Goal: Task Accomplishment & Management: Use online tool/utility

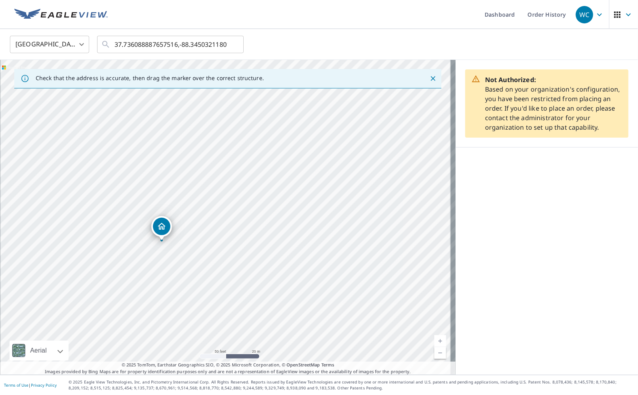
drag, startPoint x: 228, startPoint y: 279, endPoint x: 353, endPoint y: 187, distance: 154.6
click at [353, 187] on div "[STREET_ADDRESS][PERSON_NAME]" at bounding box center [228, 217] width 456 height 315
drag, startPoint x: 238, startPoint y: 236, endPoint x: 350, endPoint y: 190, distance: 121.0
click at [350, 190] on div "[STREET_ADDRESS][PERSON_NAME]" at bounding box center [228, 217] width 456 height 315
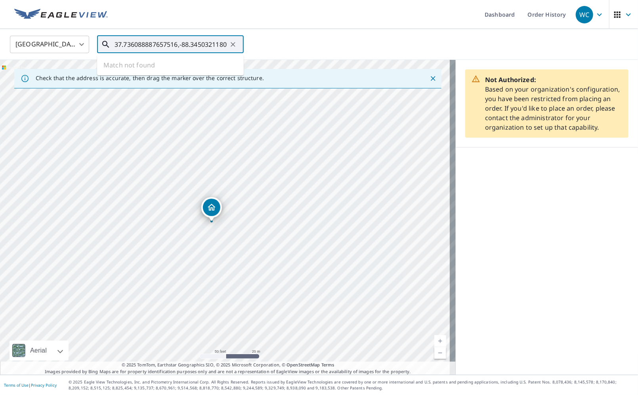
click at [132, 50] on input "37.736088887657516,-88.34503211801122" at bounding box center [171, 44] width 113 height 22
click at [161, 48] on input "37.736088887657516,-88.34503211801122" at bounding box center [171, 44] width 113 height 22
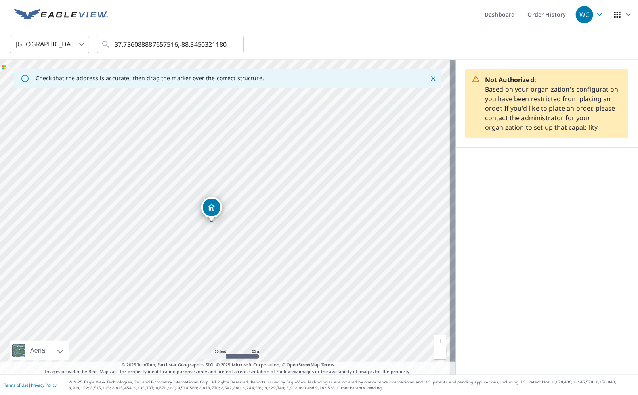
click at [263, 39] on div "[GEOGRAPHIC_DATA] US ​ 37.736088887657516,-88.34503211801122 ​" at bounding box center [316, 44] width 625 height 19
click at [210, 130] on icon "Dropped pin, building 1, Residential property, 226 N Mchenry St Equality, IL 62…" at bounding box center [210, 127] width 8 height 7
click at [210, 130] on div "[STREET_ADDRESS][PERSON_NAME]" at bounding box center [228, 217] width 456 height 315
click at [224, 203] on icon "Dropped pin, building 1, Residential property, 226 N Mchenry St Equality, IL 62…" at bounding box center [225, 202] width 10 height 10
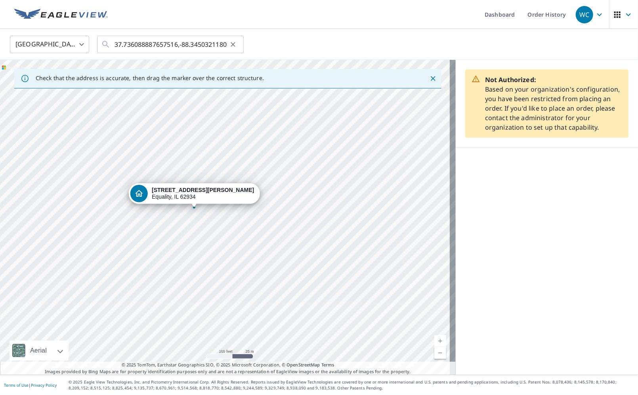
drag, startPoint x: 227, startPoint y: 44, endPoint x: 190, endPoint y: 44, distance: 36.9
click at [191, 44] on div "37.736088887657516,-88.34503211801122 ​" at bounding box center [170, 44] width 147 height 17
click at [162, 59] on div "[GEOGRAPHIC_DATA] US ​ 37.736088887657516,-88.34503211801122 ​" at bounding box center [319, 44] width 638 height 31
drag, startPoint x: 111, startPoint y: 43, endPoint x: 135, endPoint y: 43, distance: 23.8
click at [140, 43] on div "37.736088887657516,-88.34503211801122 ​" at bounding box center [170, 44] width 147 height 17
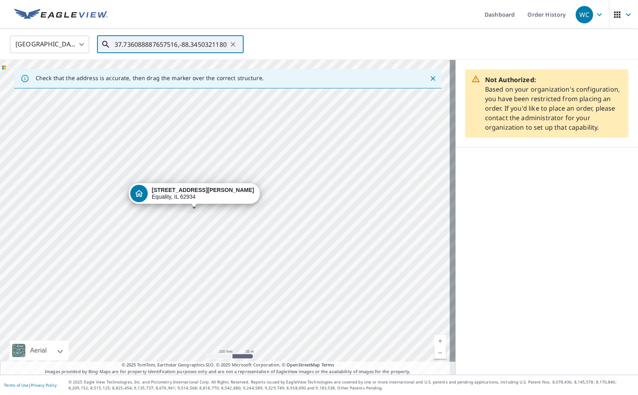
click at [170, 44] on input "37.736088887657516,-88.34503211801122" at bounding box center [171, 44] width 113 height 22
drag, startPoint x: 114, startPoint y: 44, endPoint x: 205, endPoint y: 44, distance: 90.8
click at [205, 44] on div "37.736088887657516,-88.34503211801122 ​" at bounding box center [170, 44] width 147 height 17
click at [112, 44] on div "37.736088887657516,-88.34503211801122 ​" at bounding box center [170, 44] width 147 height 17
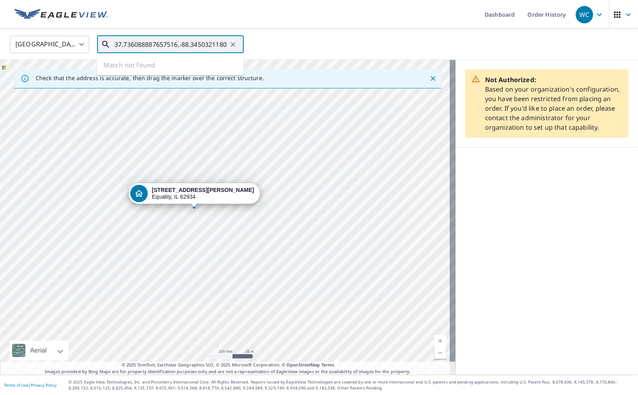
click at [112, 44] on div "37.736088887657516,-88.34503211801122 ​" at bounding box center [170, 44] width 147 height 17
click at [130, 48] on input "37.736088887657516,-88.34503211801122" at bounding box center [171, 44] width 113 height 22
click at [122, 43] on input "37.736088887657516,-88.34503211801122" at bounding box center [171, 44] width 113 height 22
click at [117, 44] on input "37.736088887657516,-88.34503211801122" at bounding box center [171, 44] width 113 height 22
click at [115, 44] on input "37.736088887657516,-88.34503211801122" at bounding box center [171, 44] width 113 height 22
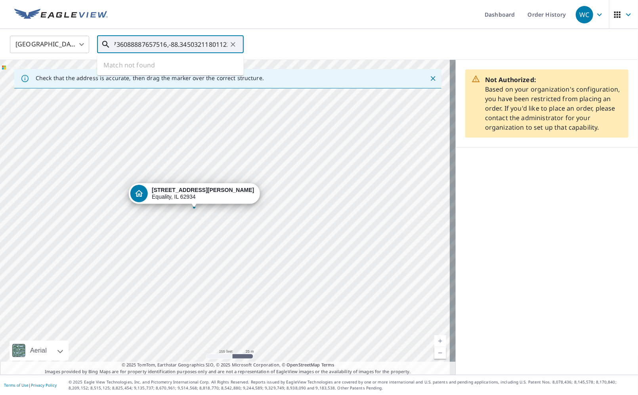
scroll to position [0, 16]
drag, startPoint x: 115, startPoint y: 44, endPoint x: 231, endPoint y: 46, distance: 116.6
click at [231, 46] on div "37.736088887657516,-88.34503211801122 ​" at bounding box center [170, 44] width 147 height 17
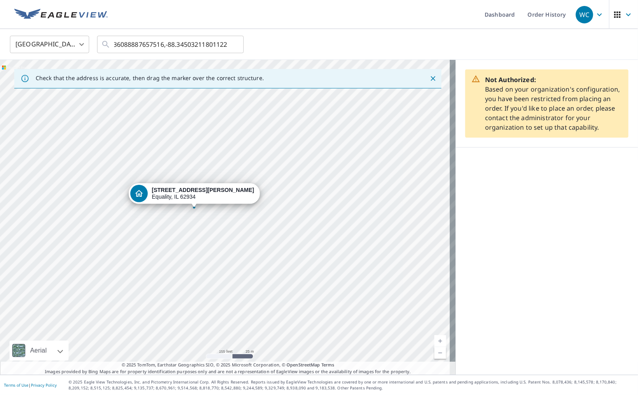
scroll to position [0, 0]
